Goal: Communication & Community: Answer question/provide support

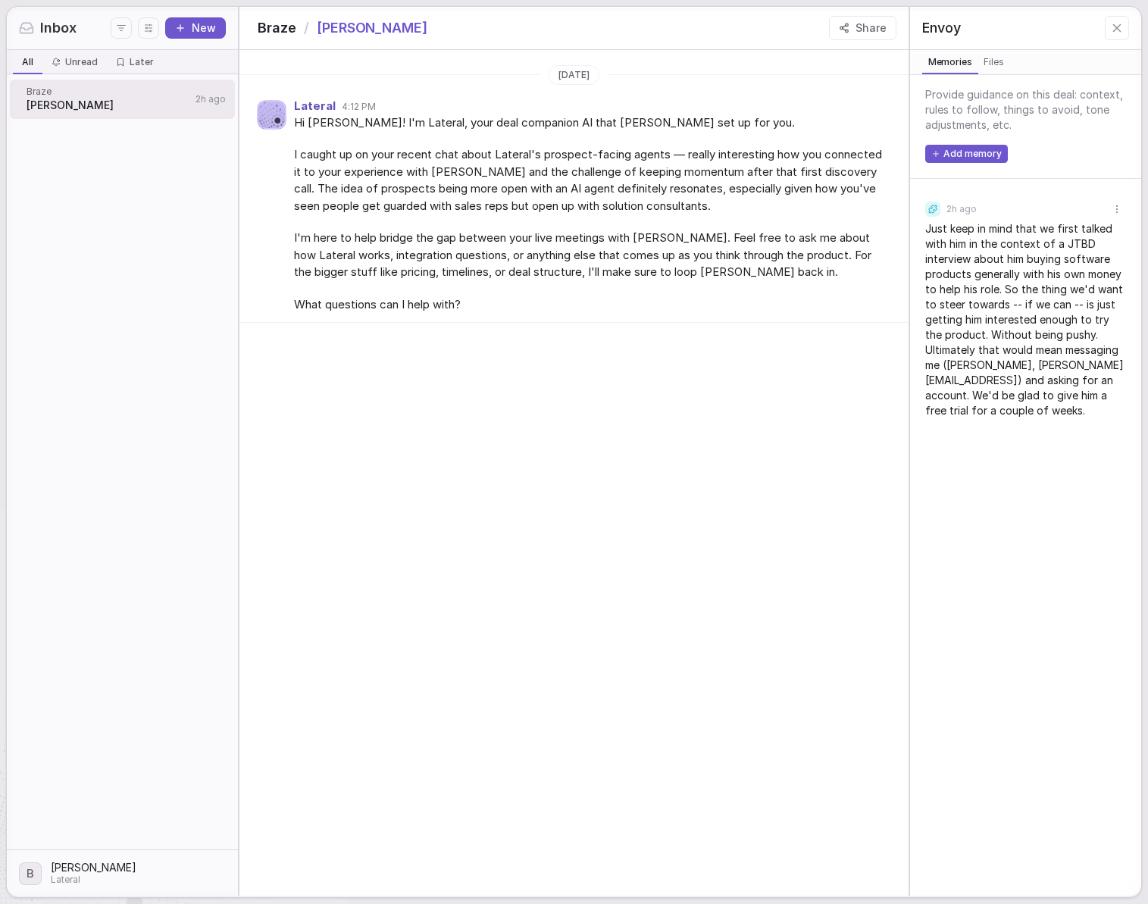
click at [995, 75] on div "Provide guidance on this deal: context, rules to follow, things to avoid, tone …" at bounding box center [1025, 485] width 231 height 821
click at [996, 70] on button "Files Files" at bounding box center [994, 62] width 32 height 24
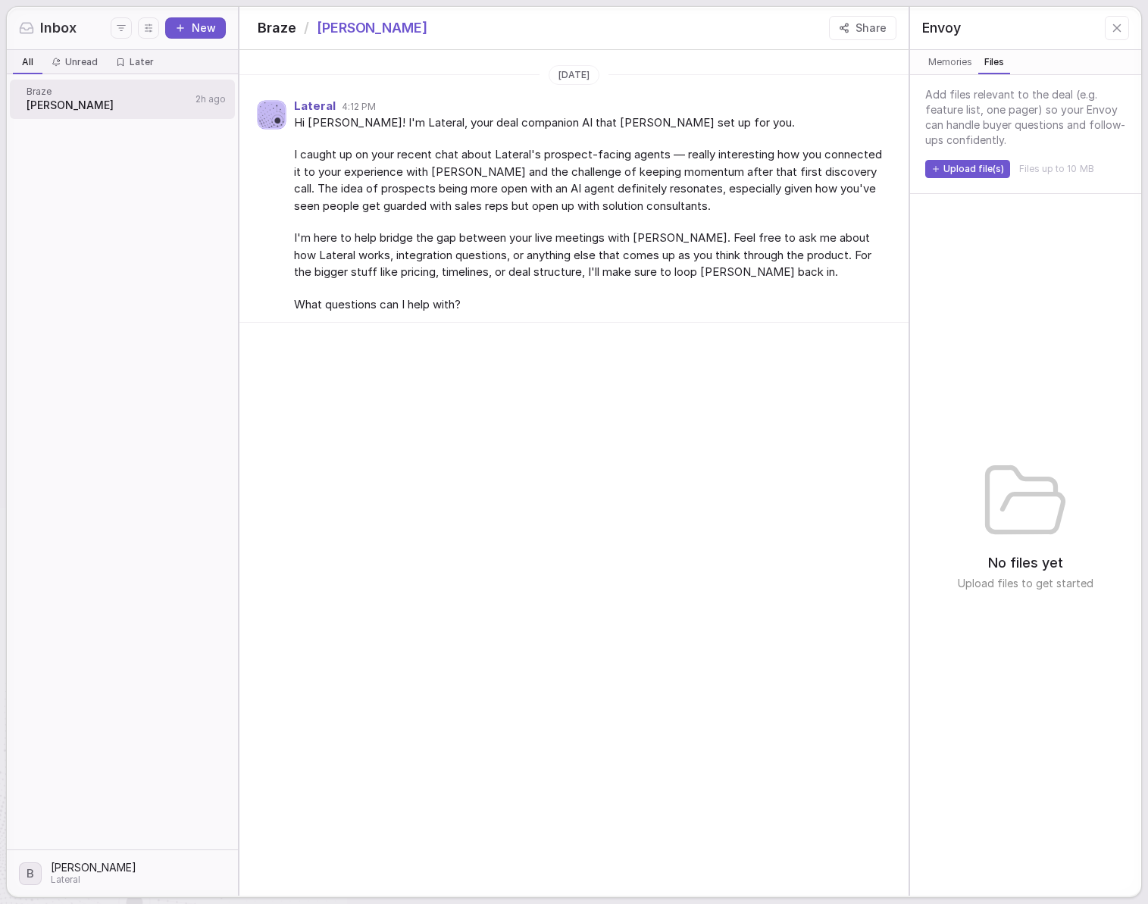
click at [983, 163] on button "Upload file(s)" at bounding box center [967, 169] width 85 height 18
type input "**********"
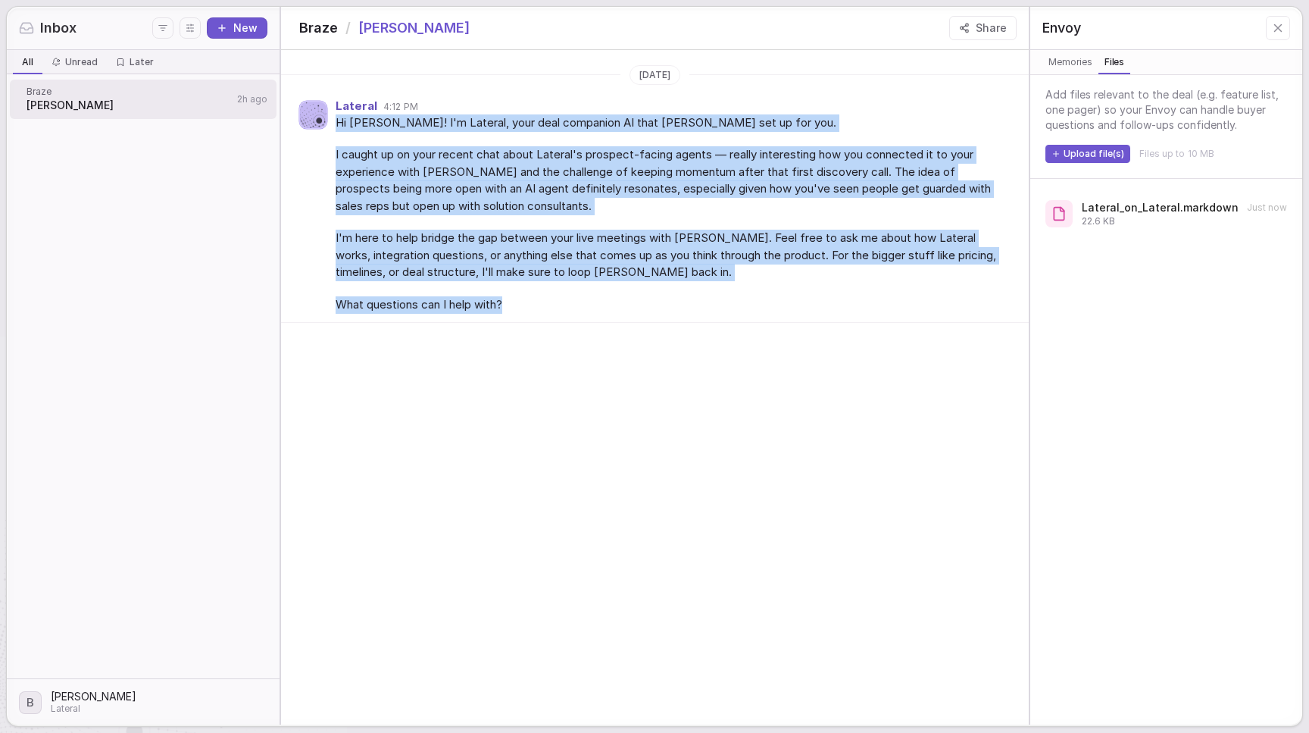
drag, startPoint x: 524, startPoint y: 319, endPoint x: 332, endPoint y: 123, distance: 274.9
click at [332, 123] on div "Lateral 4:12 PM Hi Brian! I'm Lateral, your deal companion AI that Brad Barry s…" at bounding box center [654, 207] width 747 height 233
copy div "Hi Brian! I'm Lateral, your deal companion AI that Brad Barry set up for you. I…"
